Goal: Entertainment & Leisure: Consume media (video, audio)

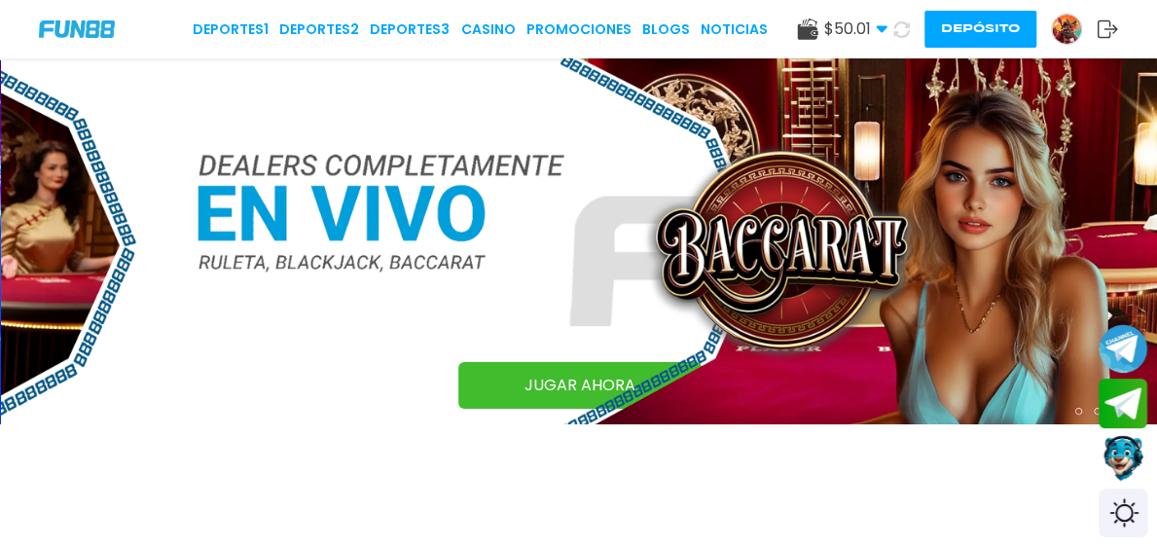
click at [876, 30] on icon at bounding box center [882, 29] width 12 height 12
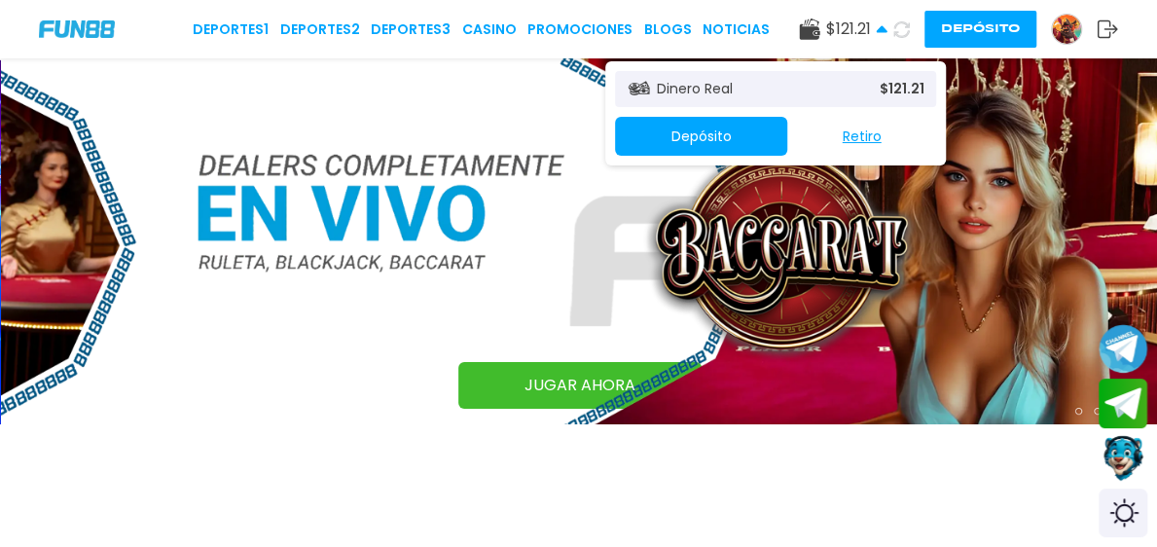
click at [1052, 18] on img at bounding box center [1066, 29] width 29 height 29
click at [1052, 23] on img at bounding box center [1066, 29] width 29 height 29
click at [1052, 35] on img at bounding box center [1066, 29] width 29 height 29
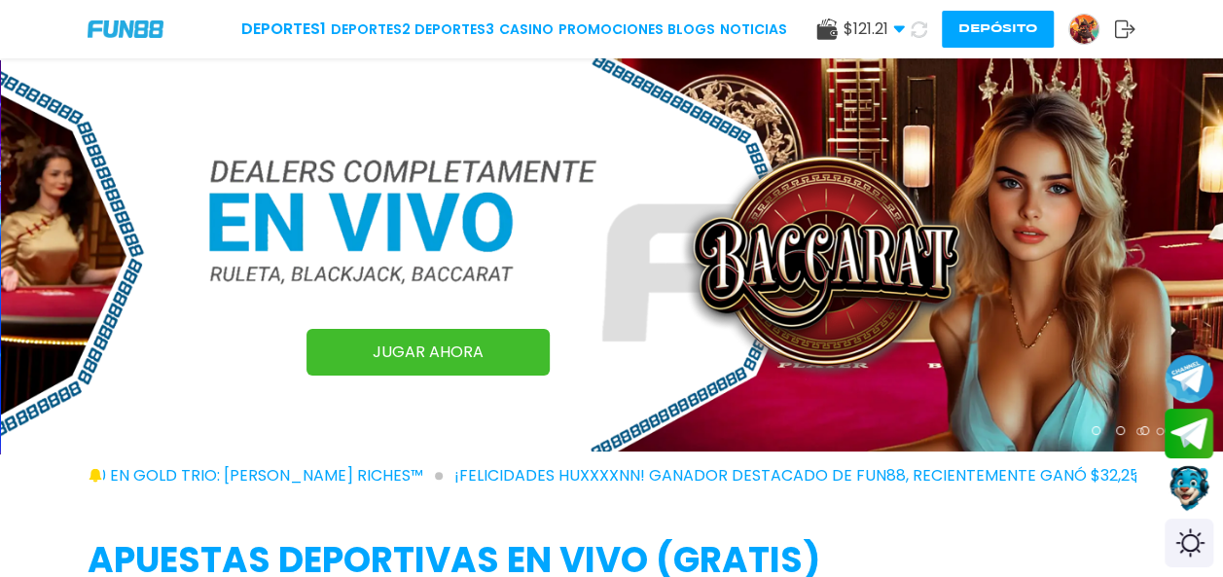
click at [1156, 45] on div "Deportes 1 Deportes 2 Deportes 3 CASINO Promociones BLOGS NOTICIAS $ 121.21 Din…" at bounding box center [611, 29] width 1223 height 58
click at [1095, 25] on img at bounding box center [1084, 29] width 29 height 29
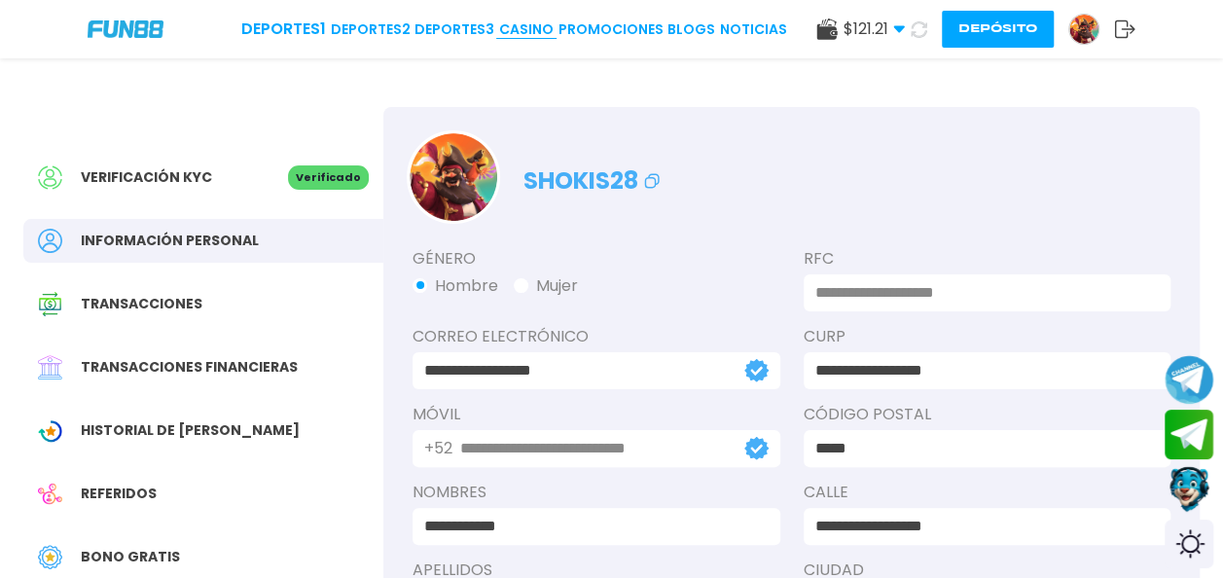
click at [527, 24] on link "CASINO" at bounding box center [526, 29] width 54 height 20
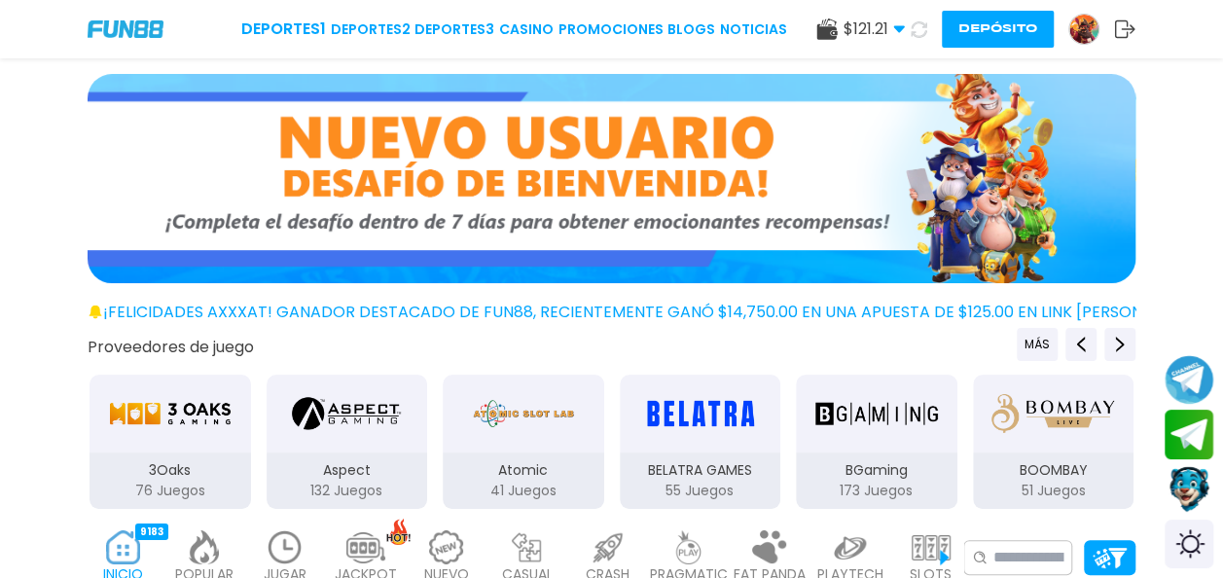
click at [276, 427] on div "Aspect" at bounding box center [348, 414] width 162 height 78
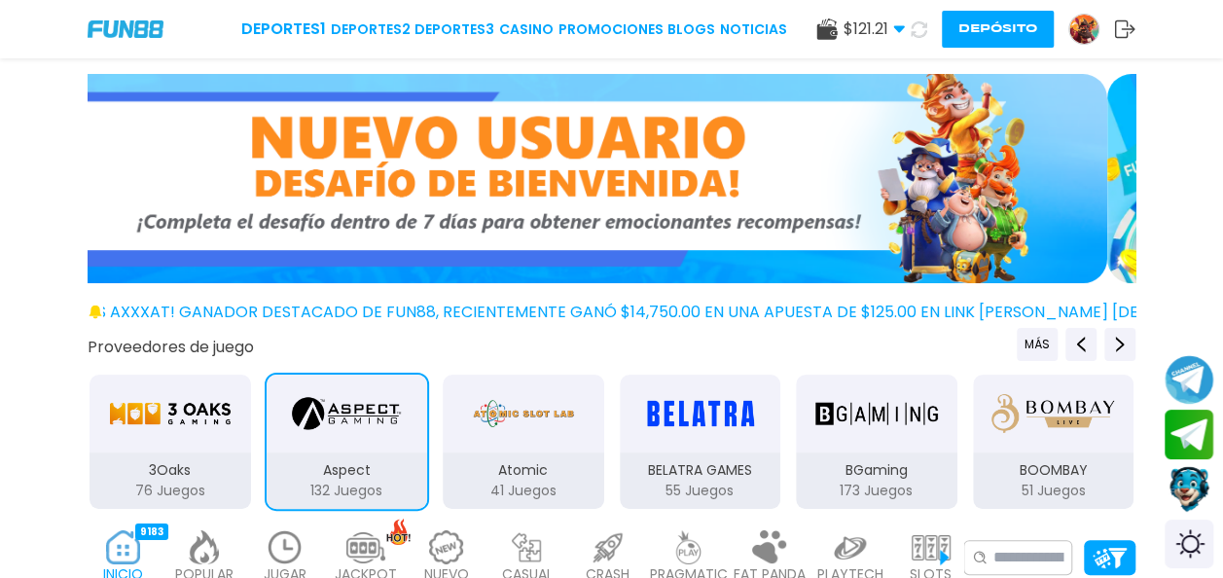
click at [282, 546] on img at bounding box center [285, 547] width 39 height 34
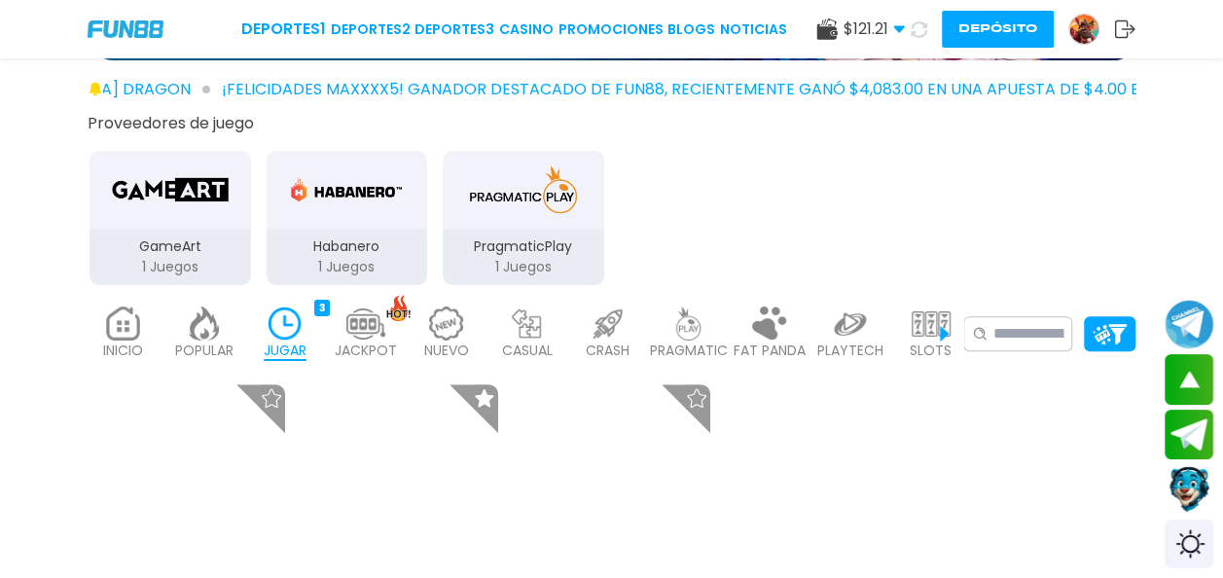
scroll to position [286, 0]
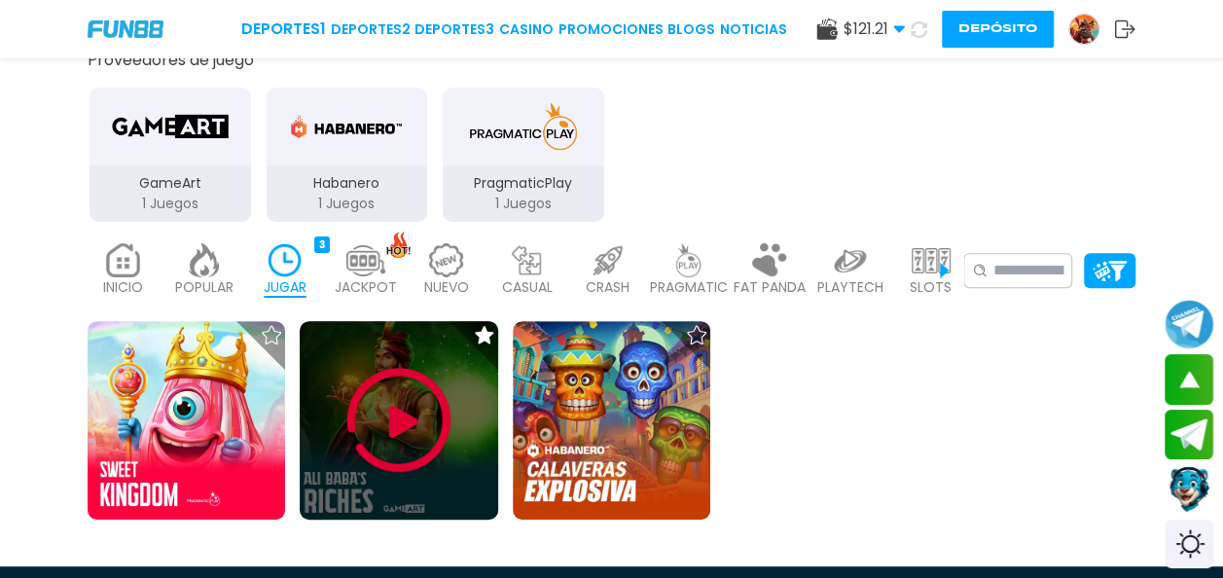
click at [397, 408] on img at bounding box center [399, 420] width 117 height 117
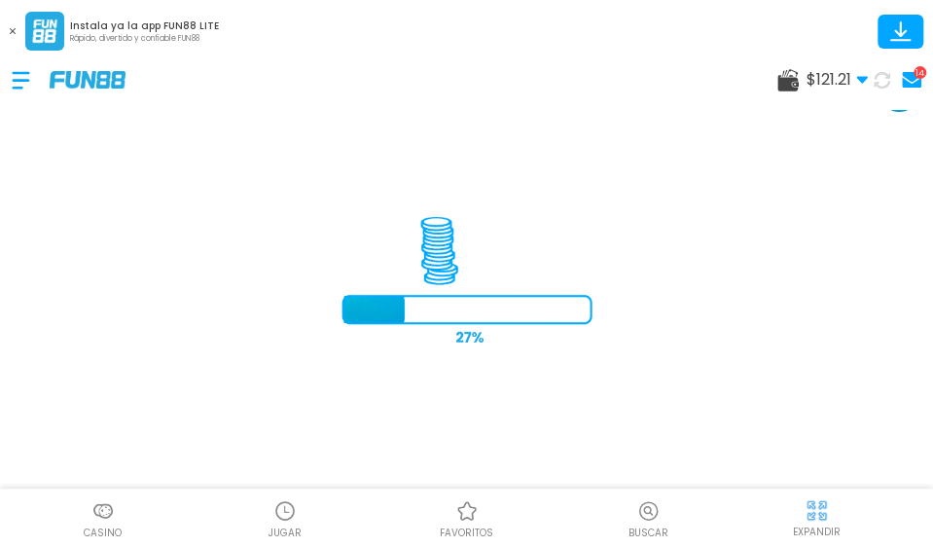
click at [568, 35] on div "Instala ya la app FUN88 LITE Rápido, divertido y confiable FUN88" at bounding box center [466, 25] width 933 height 51
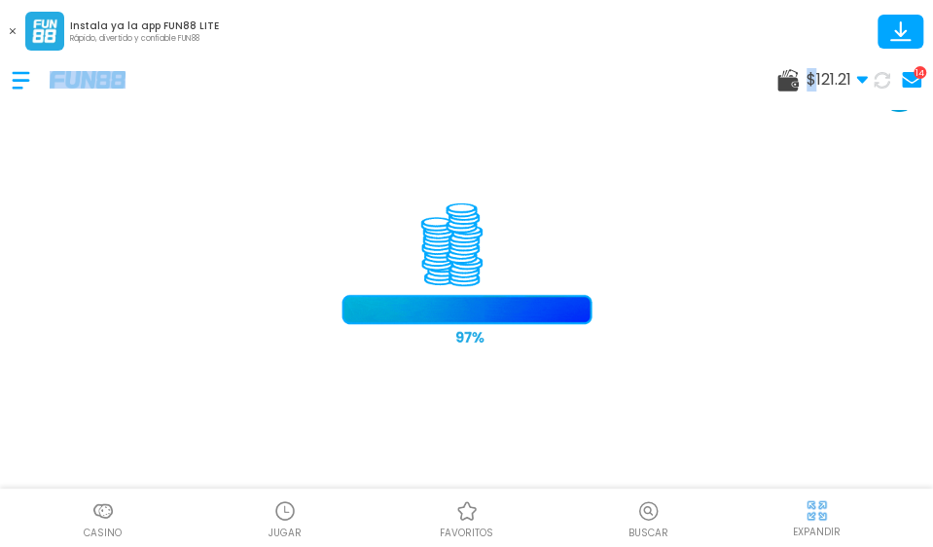
click at [568, 35] on div "Instala ya la app FUN88 LITE Rápido, divertido y confiable FUN88" at bounding box center [466, 25] width 933 height 51
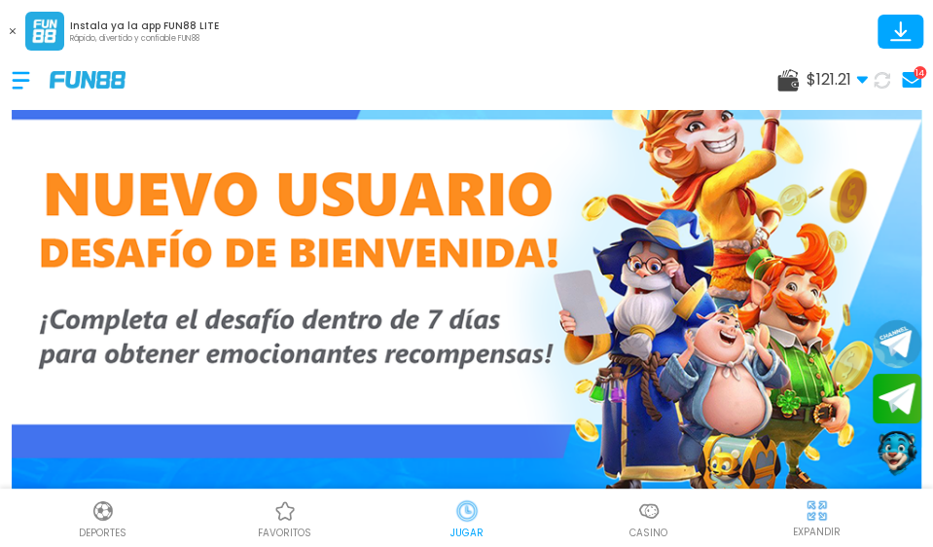
click at [16, 31] on button at bounding box center [12, 30] width 25 height 25
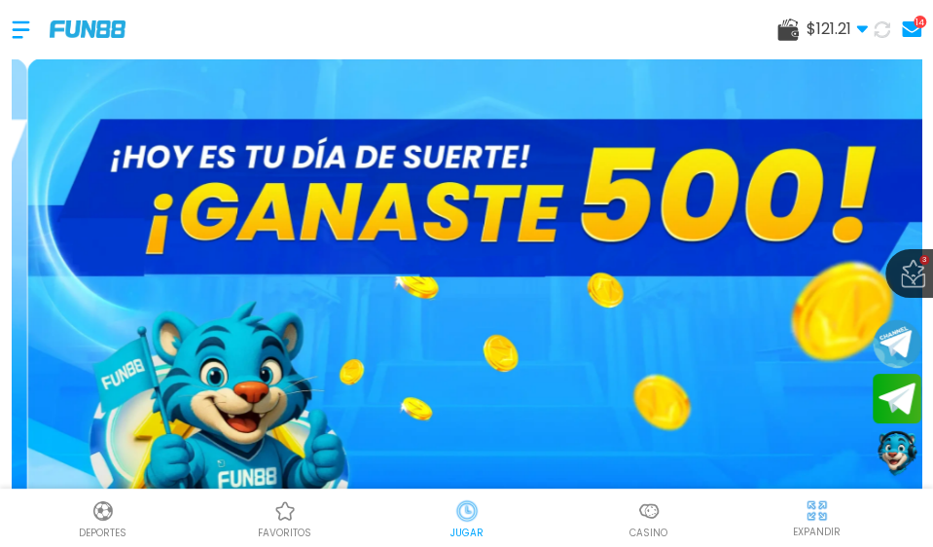
scroll to position [478, 0]
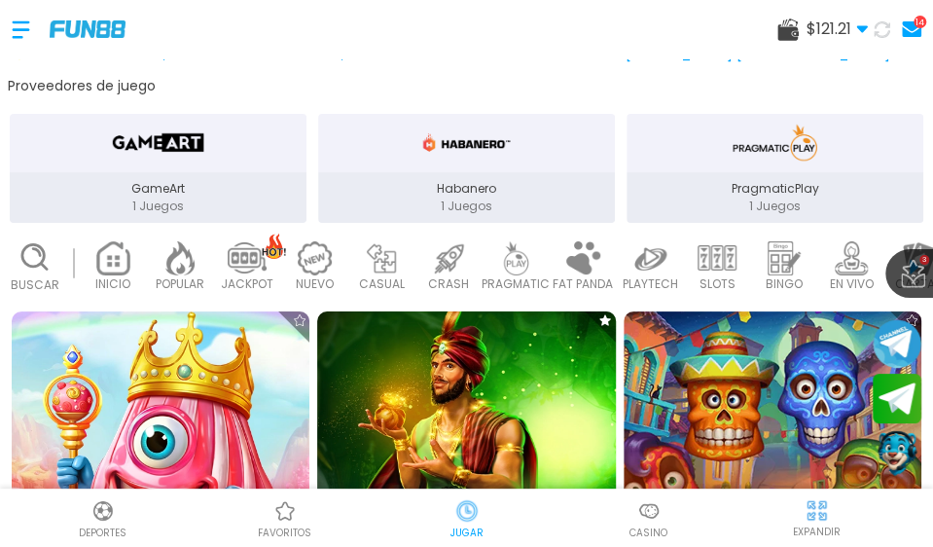
click at [387, 404] on img at bounding box center [467, 460] width 328 height 328
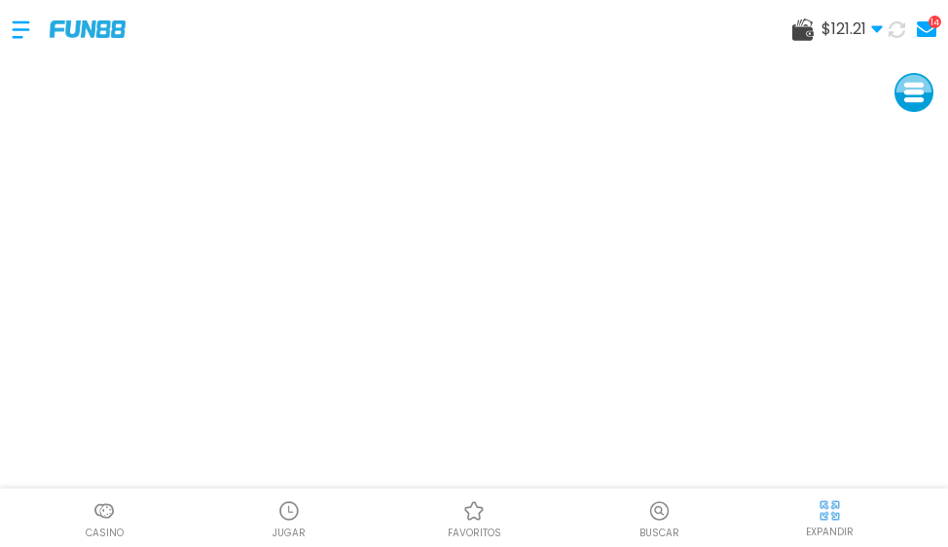
click at [829, 509] on img at bounding box center [829, 510] width 24 height 24
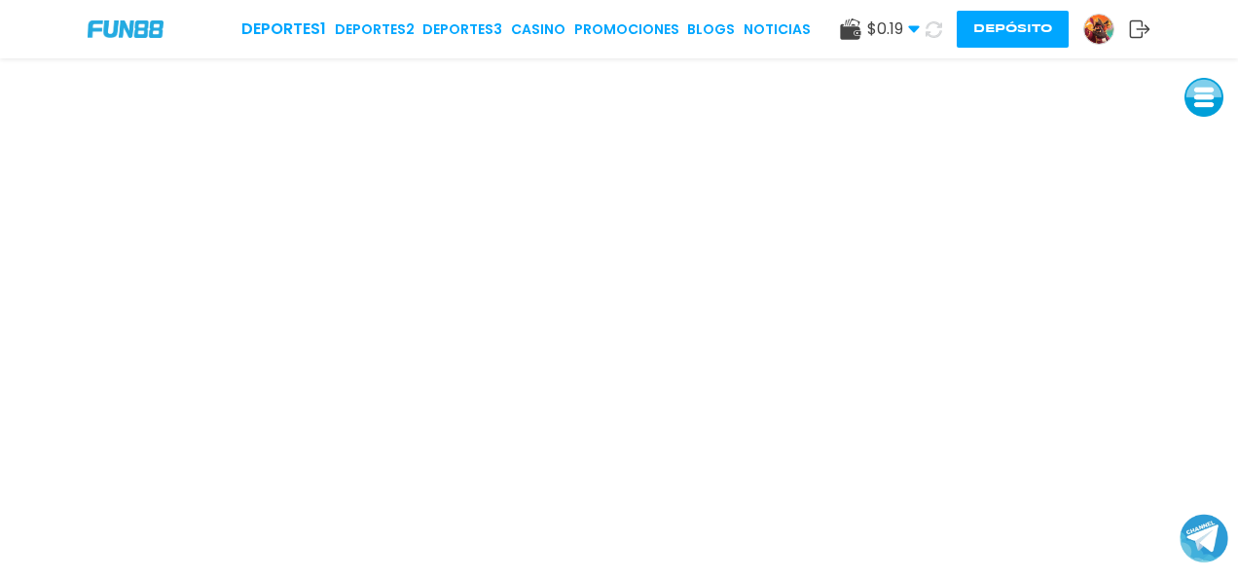
click at [947, 18] on div "$ 0.19 Dinero Real $ 0.19 Depósito [PERSON_NAME]" at bounding box center [995, 29] width 310 height 37
click at [947, 31] on icon at bounding box center [1139, 28] width 21 height 19
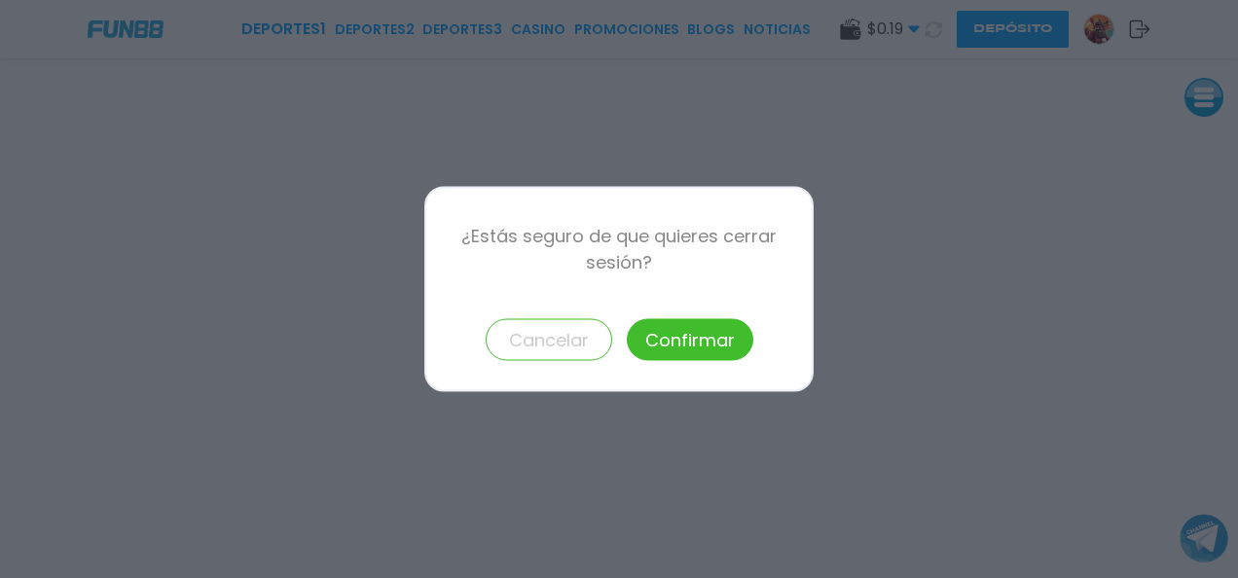
click at [671, 335] on button "Confirmar" at bounding box center [690, 340] width 127 height 42
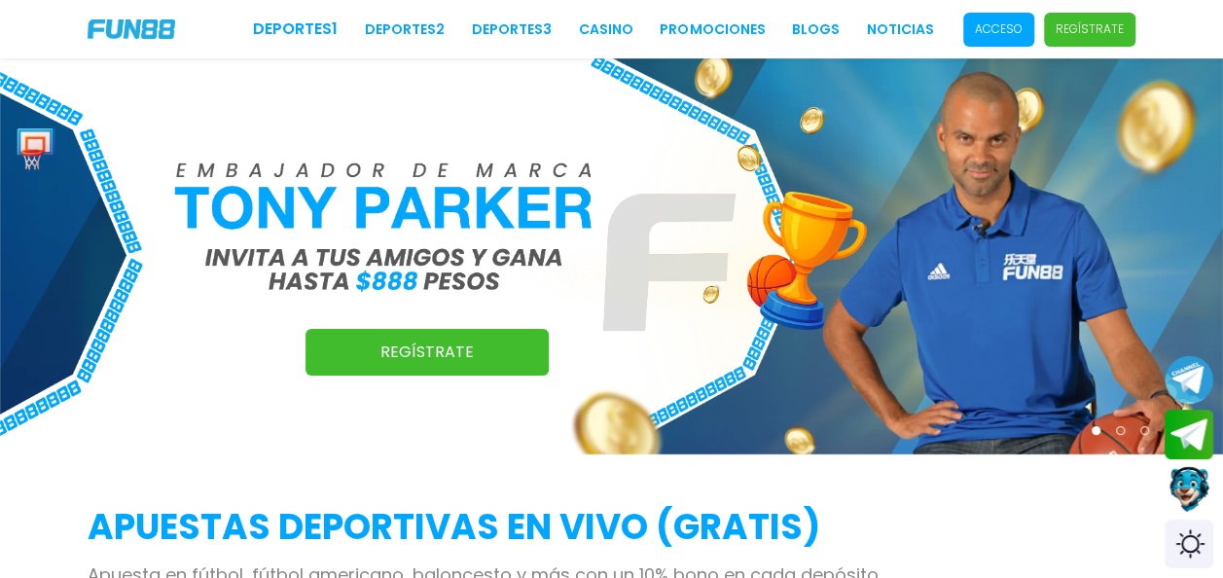
click at [1002, 39] on span "Acceso" at bounding box center [998, 30] width 71 height 34
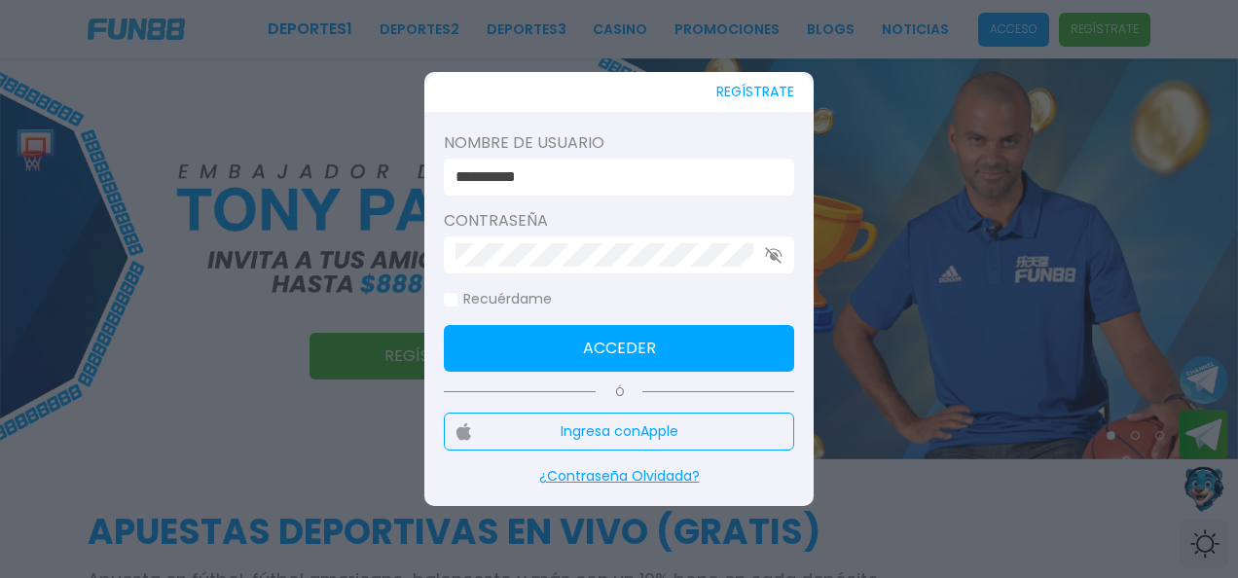
click at [614, 175] on input "**********" at bounding box center [612, 176] width 315 height 23
type input "*"
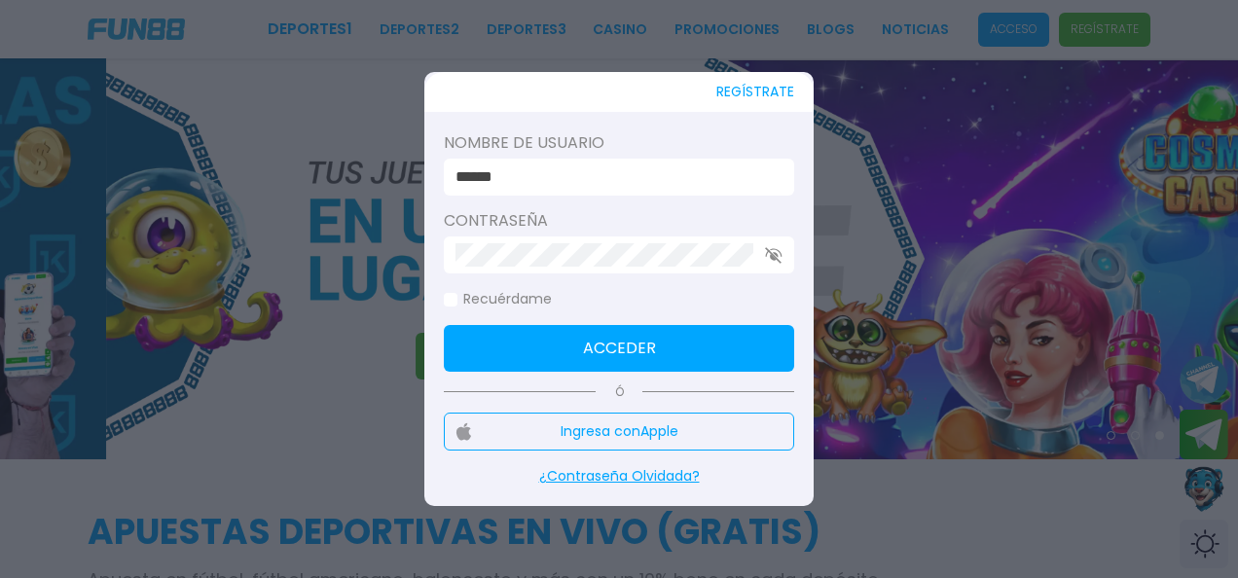
click at [764, 247] on div at bounding box center [619, 254] width 350 height 37
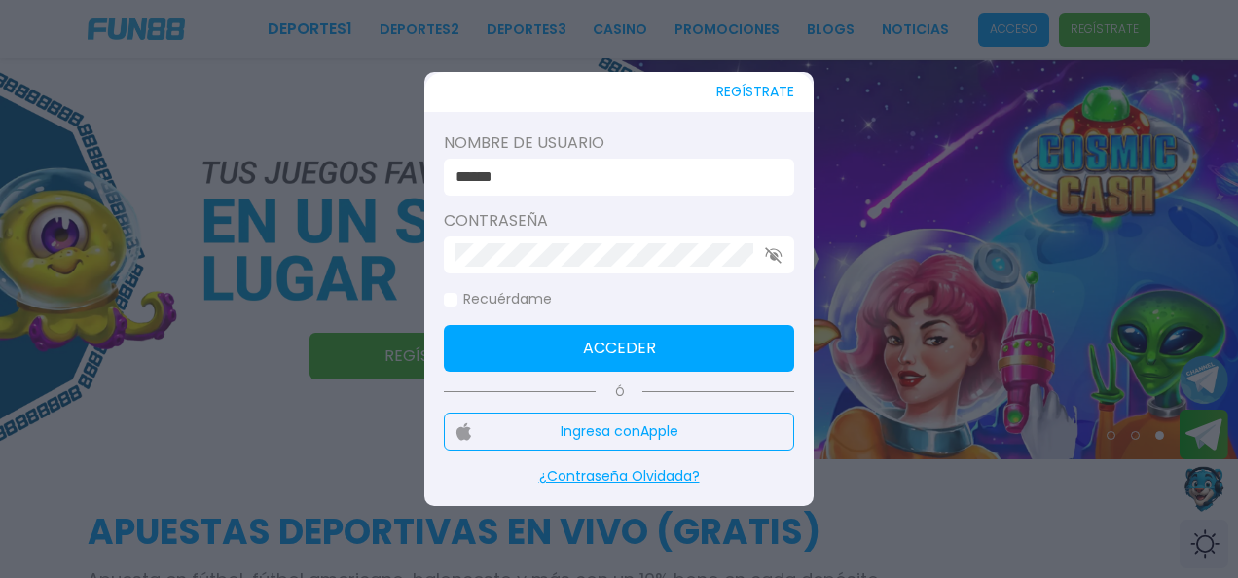
click at [767, 252] on use "button" at bounding box center [773, 255] width 17 height 17
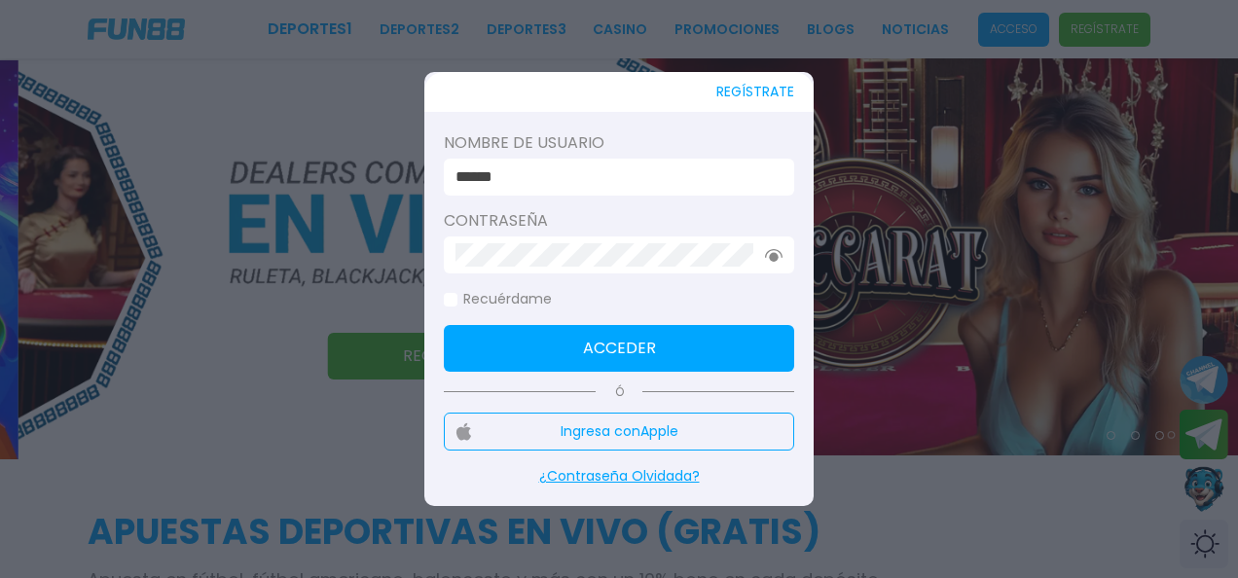
click at [582, 345] on button "Acceder" at bounding box center [619, 348] width 350 height 47
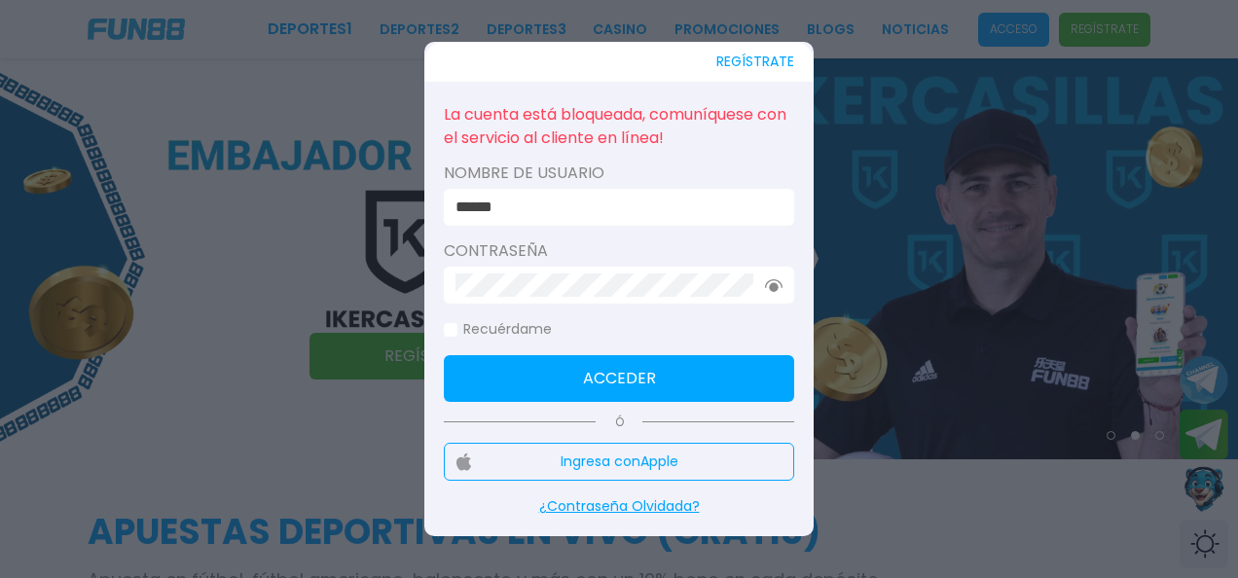
click at [601, 216] on input "******" at bounding box center [612, 207] width 315 height 23
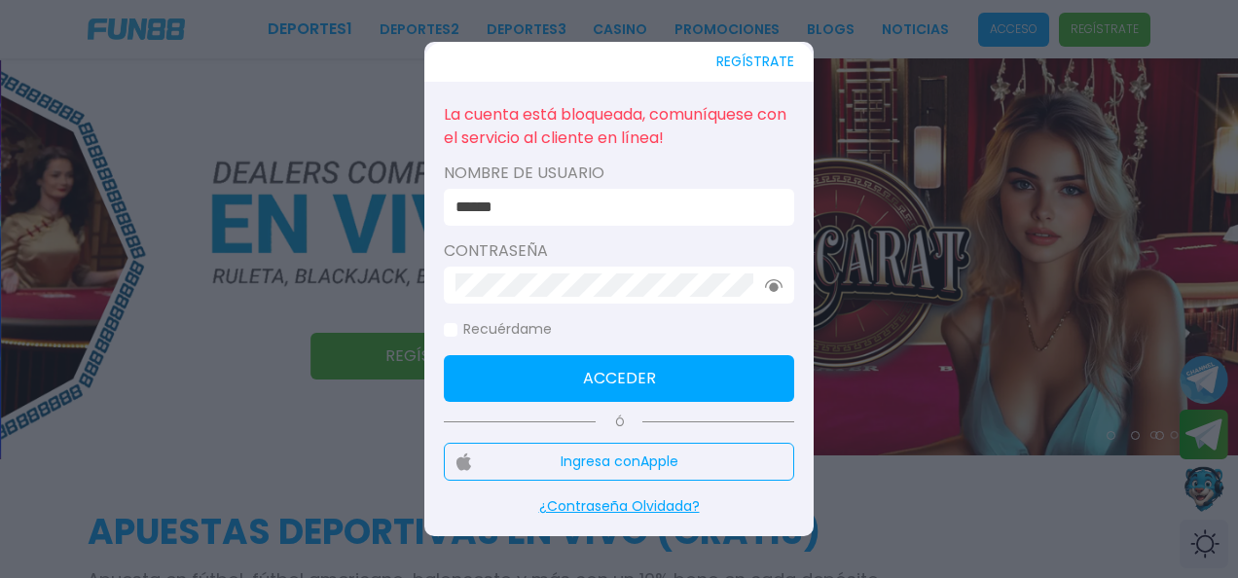
click at [550, 373] on button "Acceder" at bounding box center [619, 378] width 350 height 47
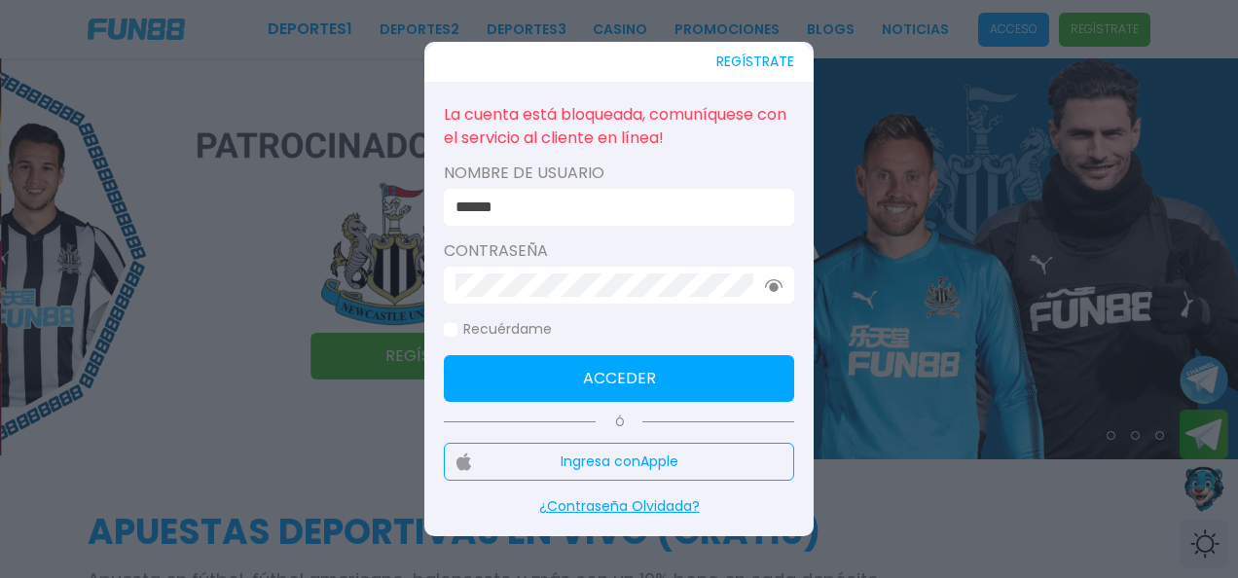
click at [576, 208] on input "******" at bounding box center [612, 207] width 315 height 23
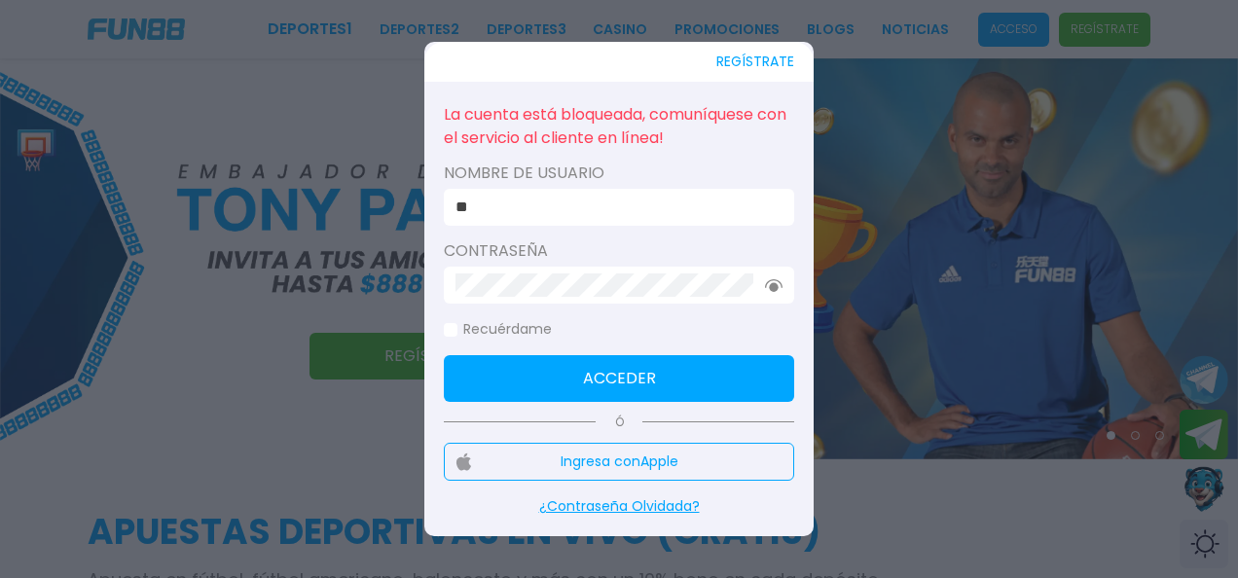
type input "**********"
click at [537, 375] on button "Acceder" at bounding box center [619, 378] width 350 height 47
